Goal: Transaction & Acquisition: Book appointment/travel/reservation

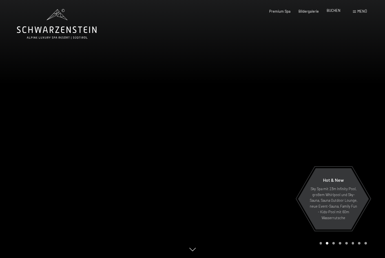
click at [333, 12] on span "BUCHEN" at bounding box center [333, 10] width 14 height 5
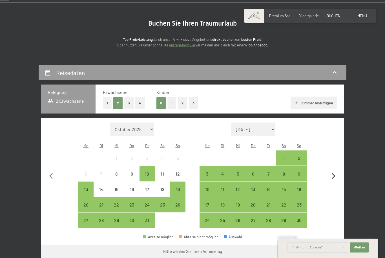
click at [333, 171] on icon "button" at bounding box center [333, 177] width 12 height 12
select select "[DATE]"
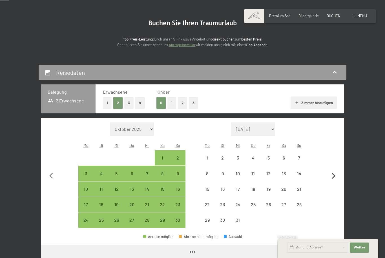
select select "[DATE]"
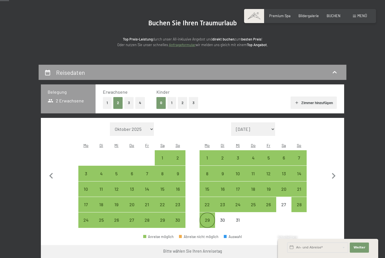
click at [206, 218] on div "29" at bounding box center [207, 225] width 14 height 14
select select "[DATE]"
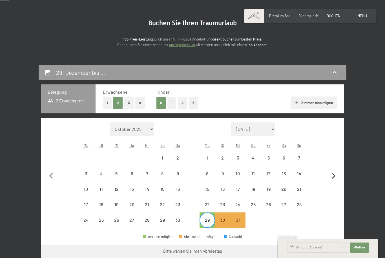
click at [334, 173] on icon "button" at bounding box center [334, 176] width 4 height 6
select select "[DATE]"
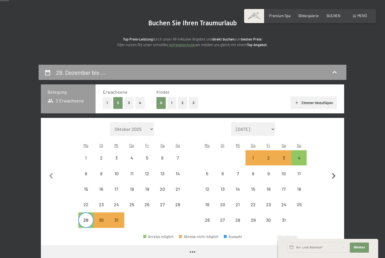
select select "[DATE]"
click at [297, 156] on div "4" at bounding box center [299, 163] width 14 height 14
select select "[DATE]"
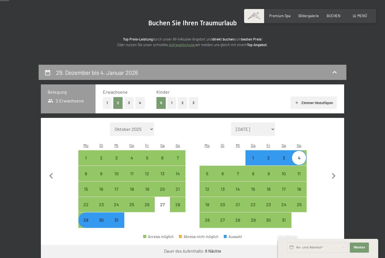
click at [180, 104] on button "2" at bounding box center [182, 103] width 9 height 12
select select "[DATE]"
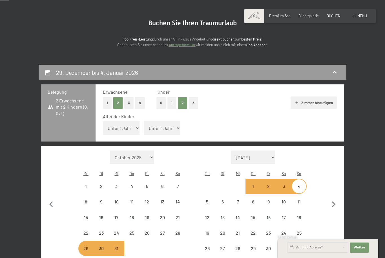
select select "[DATE]"
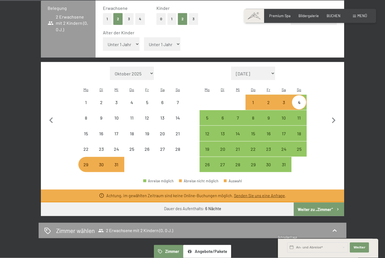
select select "[DATE]"
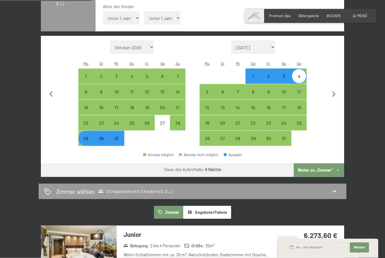
click at [324, 164] on button "Weiter zu „Zimmer“" at bounding box center [318, 171] width 50 height 14
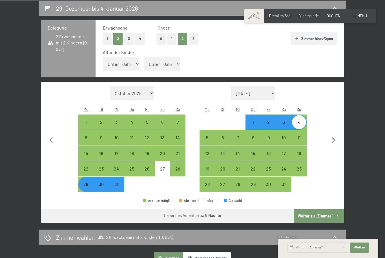
select select "[DATE]"
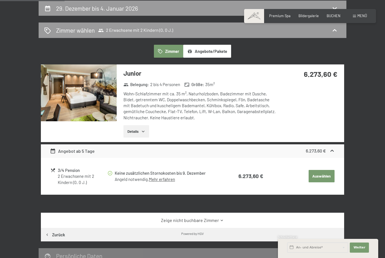
click at [88, 104] on img at bounding box center [79, 92] width 76 height 57
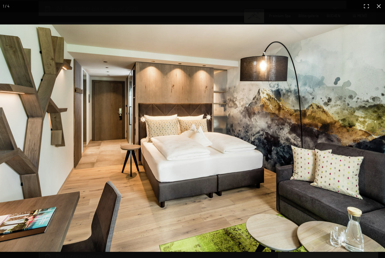
click at [353, 149] on div "1 / 4" at bounding box center [192, 129] width 385 height 258
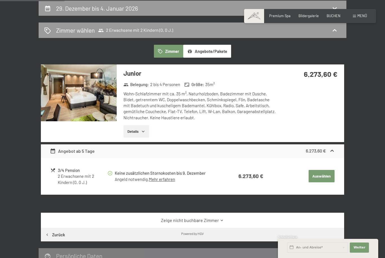
click at [378, 6] on div "29. Dezember bis 4. Januar 2026 [PERSON_NAME] [PERSON_NAME] 2 Erwachsene mit 2 …" at bounding box center [192, 143] width 385 height 285
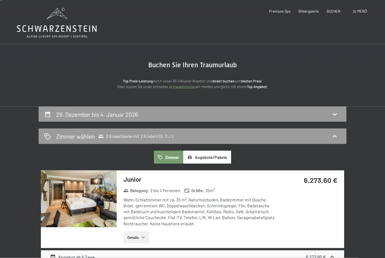
scroll to position [0, 0]
